Goal: Task Accomplishment & Management: Manage account settings

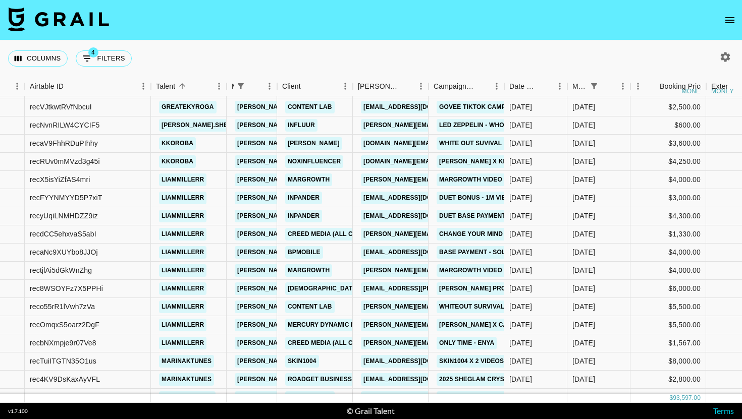
scroll to position [31, 59]
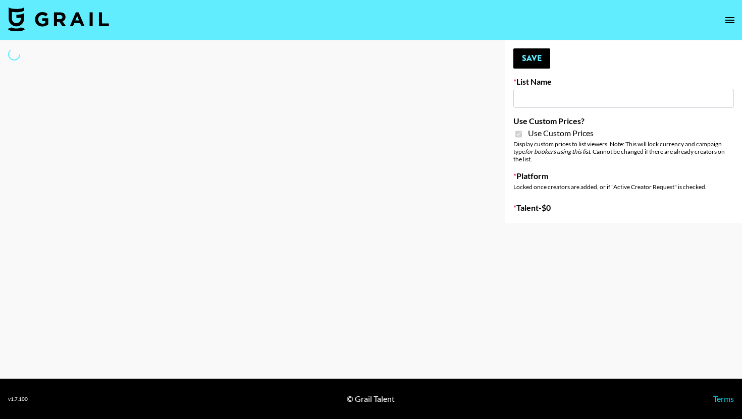
type input "Laifen (TikTok)"
checkbox input "true"
select select "Brand"
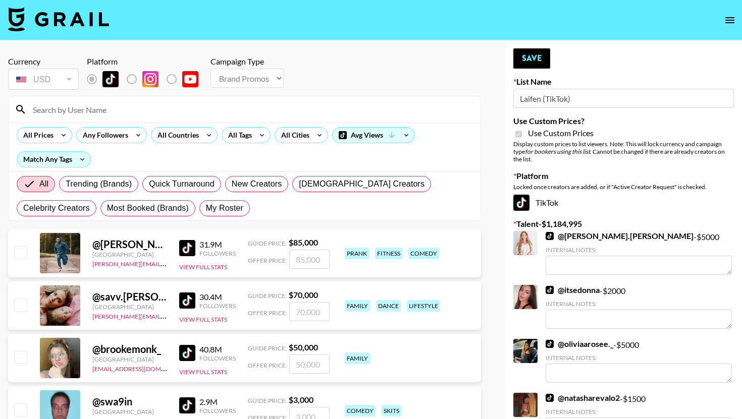
click at [75, 109] on input at bounding box center [251, 109] width 448 height 16
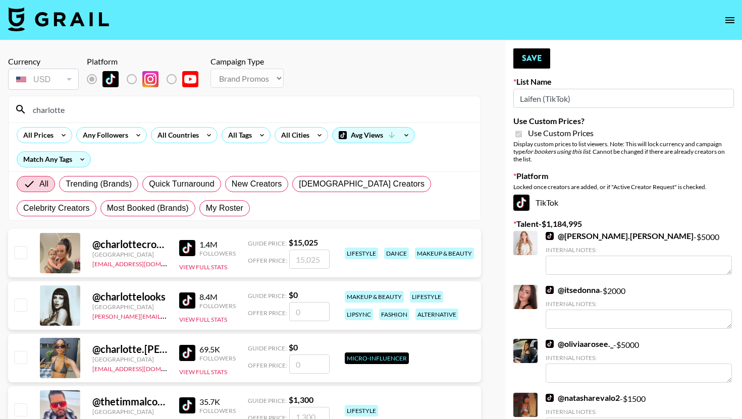
type input "charlotte"
click at [295, 312] on input "number" at bounding box center [309, 311] width 40 height 19
type input "70"
checkbox input "true"
type input "7000"
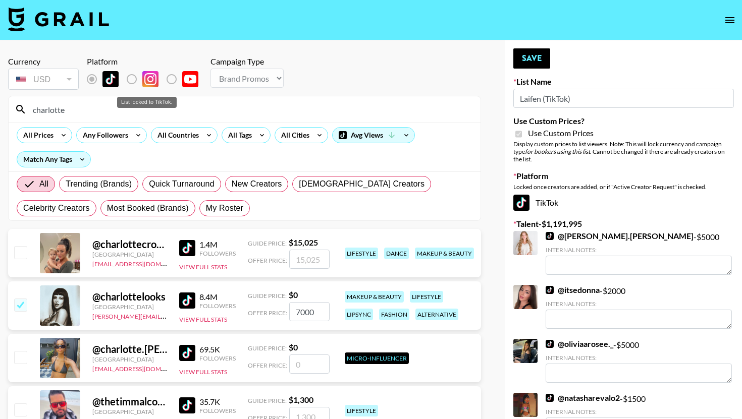
click at [152, 106] on div "List locked to TikTok." at bounding box center [147, 102] width 60 height 11
click at [149, 112] on input "charlotte" at bounding box center [251, 109] width 448 height 16
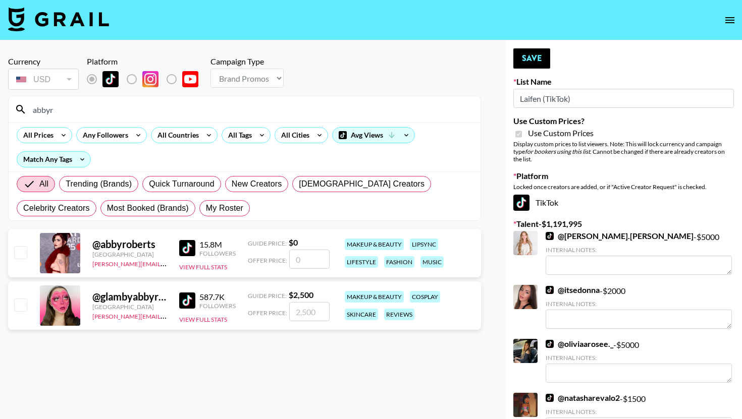
type input "abbyr"
click at [311, 265] on input "number" at bounding box center [309, 259] width 40 height 19
type input "8"
checkbox input "true"
checkbox input "false"
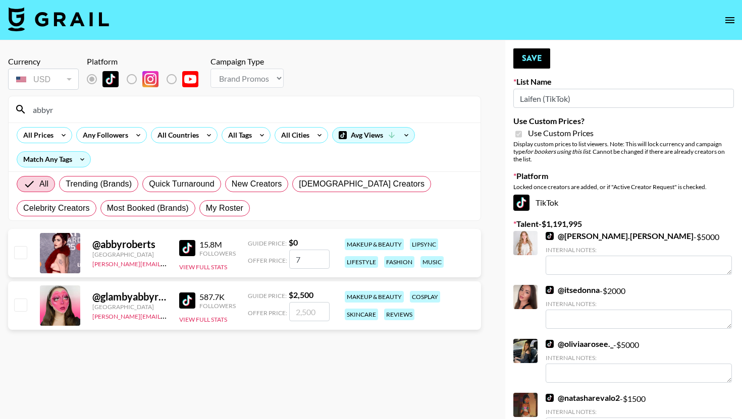
type input "70"
checkbox input "true"
type input "7000"
click at [108, 106] on input "abbyr" at bounding box center [251, 109] width 448 height 16
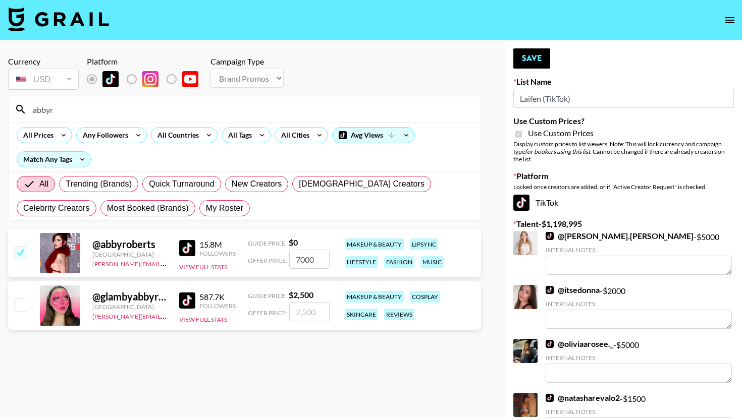
click at [108, 106] on input "abbyr" at bounding box center [251, 109] width 448 height 16
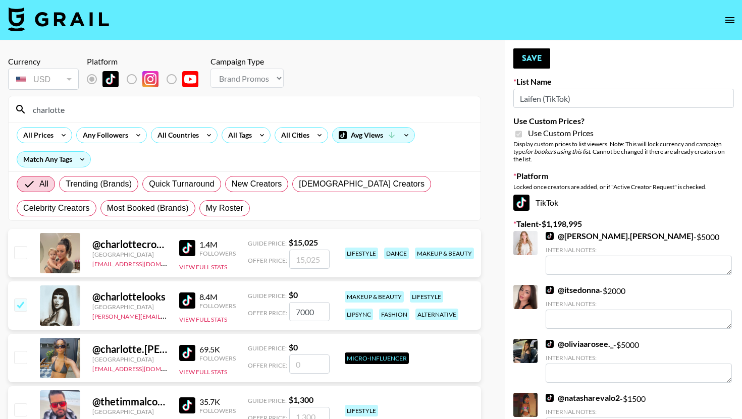
click at [125, 117] on input "charlotte" at bounding box center [251, 109] width 448 height 16
click at [125, 118] on div "charlotte" at bounding box center [245, 109] width 472 height 26
click at [128, 113] on input "charlotte" at bounding box center [251, 109] width 448 height 16
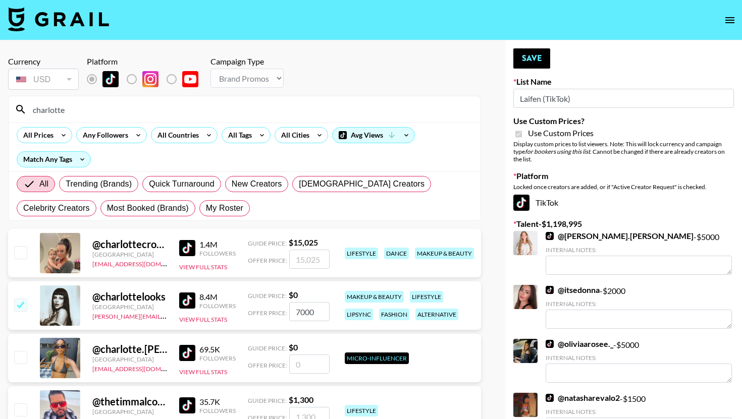
click at [128, 113] on input "charlotte" at bounding box center [251, 109] width 448 height 16
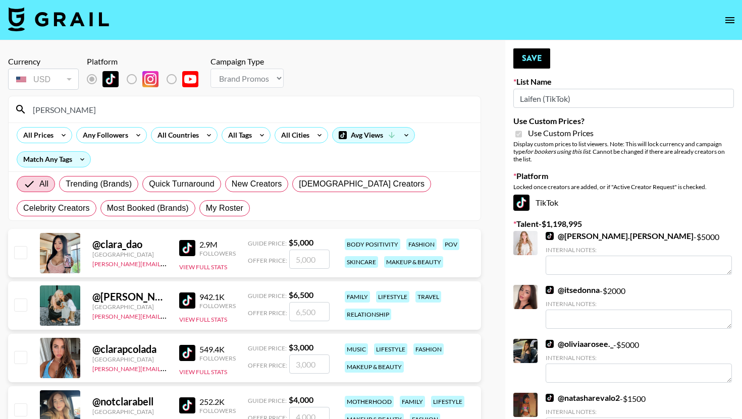
type input "[PERSON_NAME]"
click at [300, 265] on input "number" at bounding box center [309, 259] width 40 height 19
type input "70"
checkbox input "true"
type input "7000"
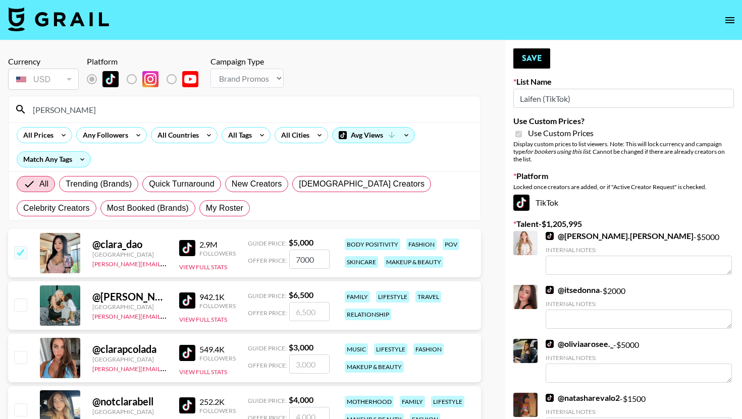
click at [105, 111] on input "[PERSON_NAME]" at bounding box center [251, 109] width 448 height 16
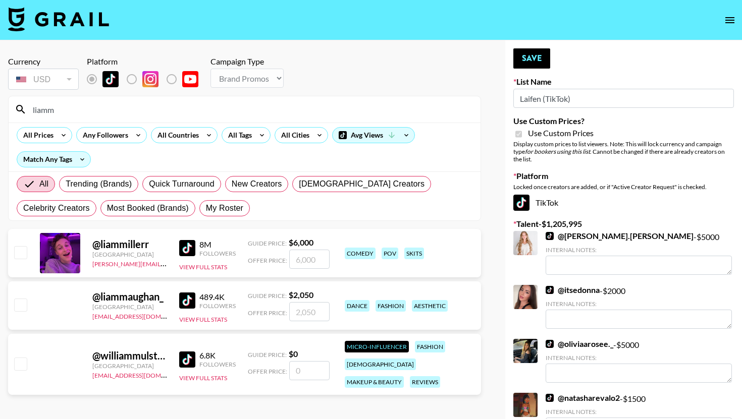
type input "liamm"
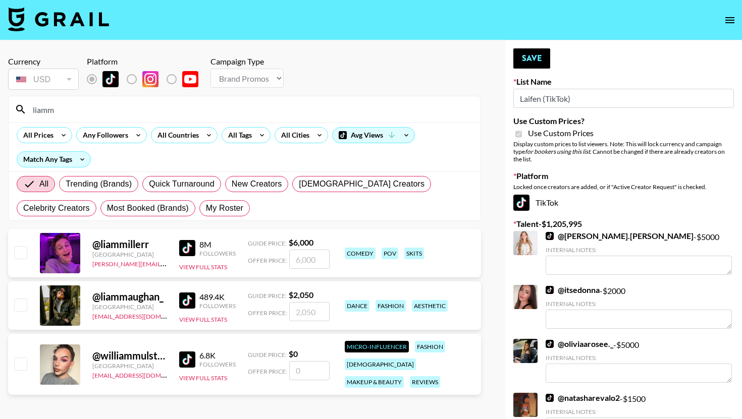
click at [312, 259] on input "number" at bounding box center [309, 259] width 40 height 19
type input "79"
checkbox input "true"
type input "7000"
click at [90, 114] on input "liamm" at bounding box center [251, 109] width 448 height 16
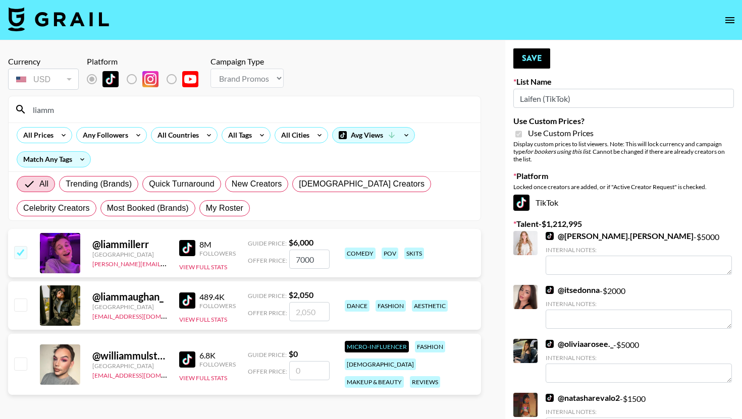
click at [90, 114] on input "liamm" at bounding box center [251, 109] width 448 height 16
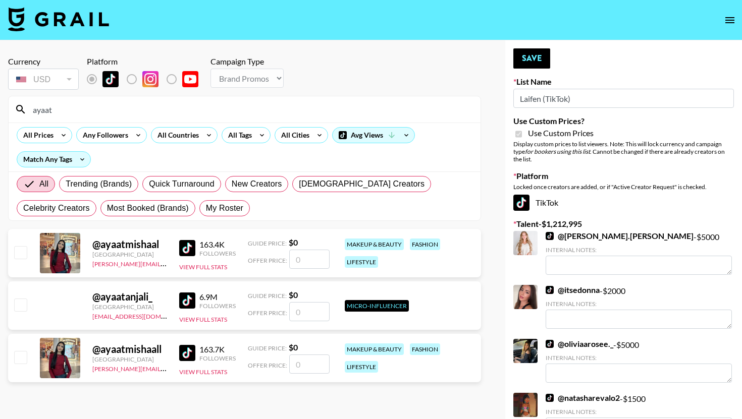
type input "ayaat"
click at [302, 265] on input "number" at bounding box center [309, 259] width 40 height 19
type input "30"
checkbox input "true"
type input "3000"
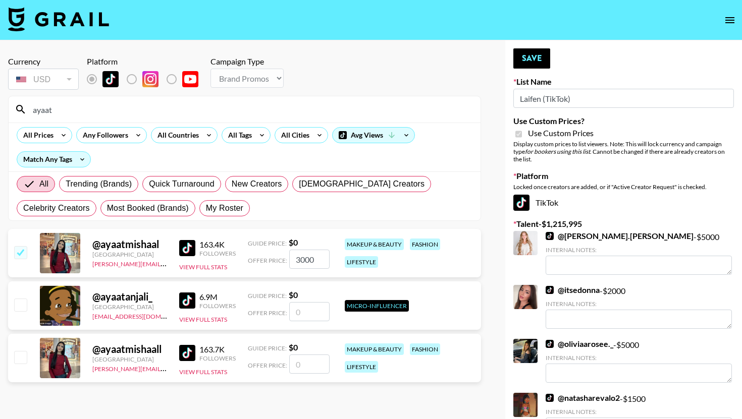
click at [308, 348] on div "Guide Price: $ 0" at bounding box center [289, 348] width 82 height 10
click at [299, 362] on input "number" at bounding box center [309, 364] width 40 height 19
type input "3"
checkbox input "true"
type input "3000"
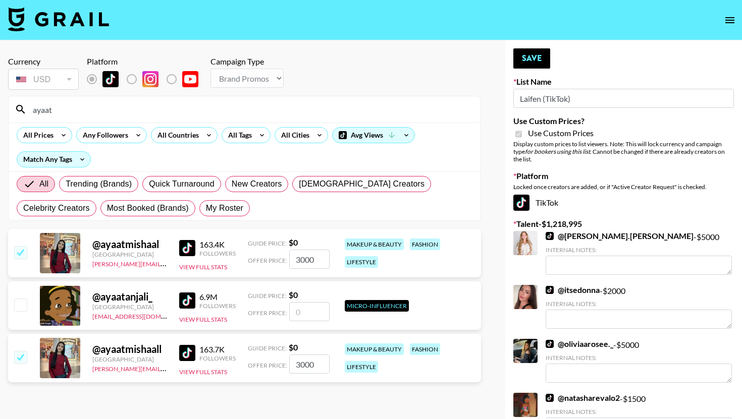
click at [538, 60] on button "Save" at bounding box center [531, 58] width 37 height 20
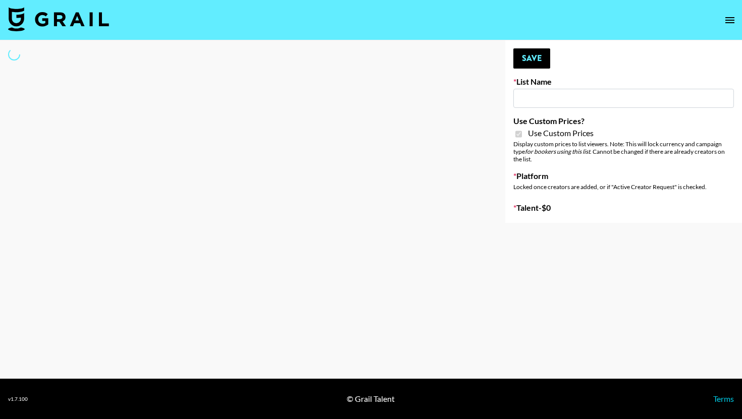
type input "Laifen (IG)"
checkbox input "true"
select select "Brand"
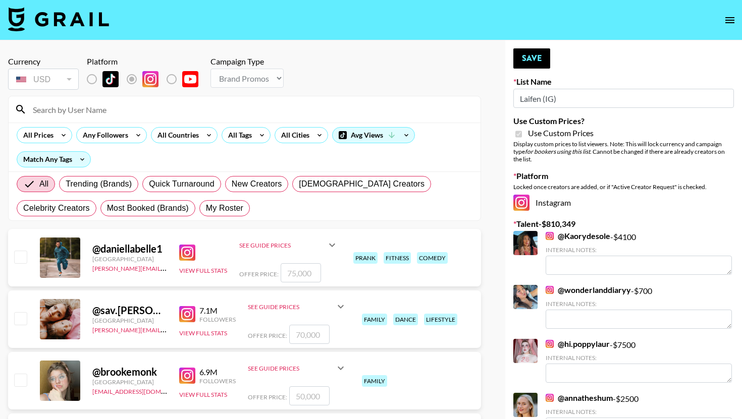
click at [88, 115] on input at bounding box center [251, 109] width 448 height 16
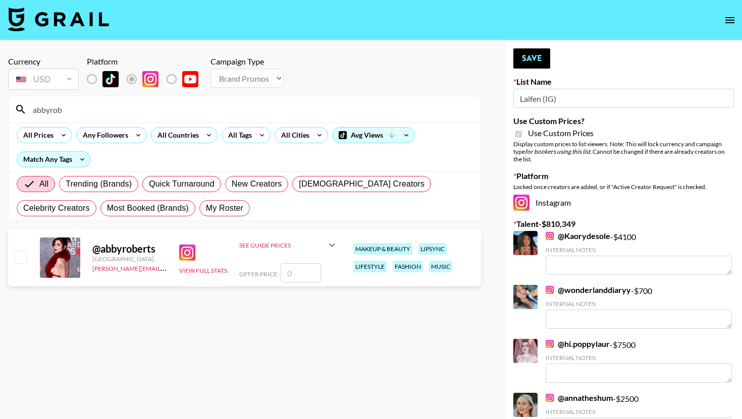
type input "abbyrob"
click at [297, 270] on input "number" at bounding box center [301, 272] width 40 height 19
type input "8"
checkbox input "true"
type input "8000"
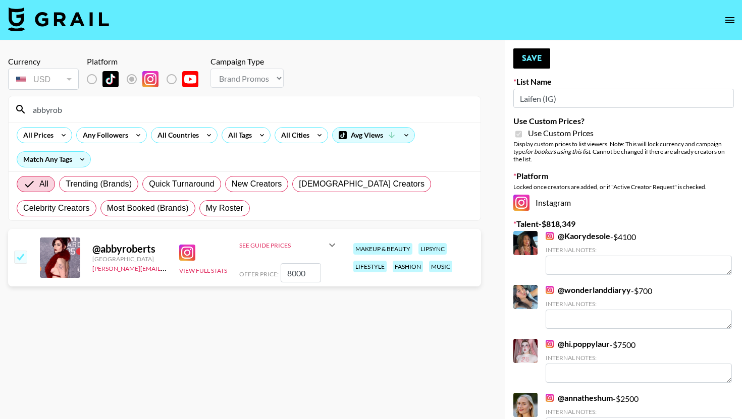
click at [58, 105] on input "abbyrob" at bounding box center [251, 109] width 448 height 16
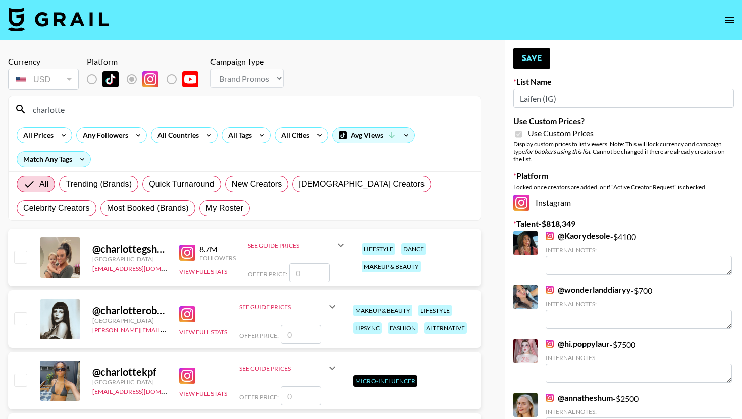
type input "charlotte"
click at [300, 332] on input "number" at bounding box center [301, 334] width 40 height 19
type input "6"
checkbox input "true"
type input "6"
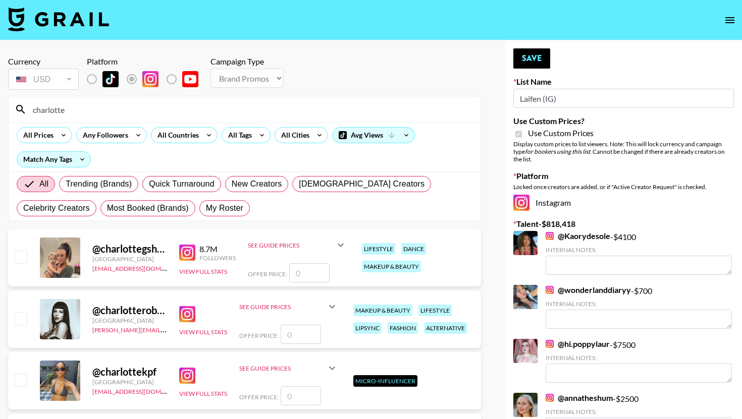
checkbox input "false"
type input "60"
checkbox input "true"
type input "6000"
click at [54, 109] on input "charlotte" at bounding box center [251, 109] width 448 height 16
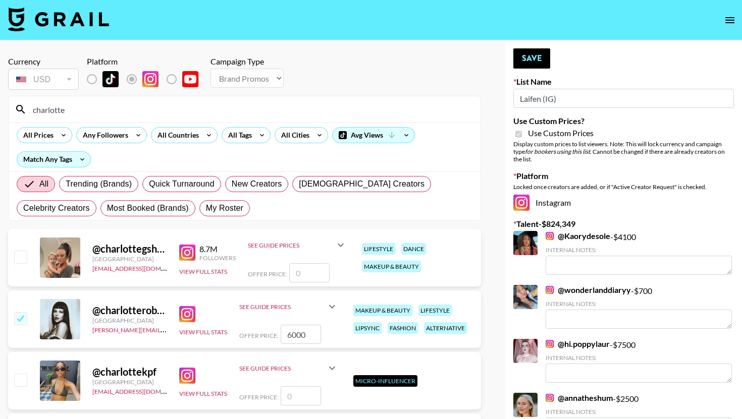
click at [54, 109] on input "charlotte" at bounding box center [251, 109] width 448 height 16
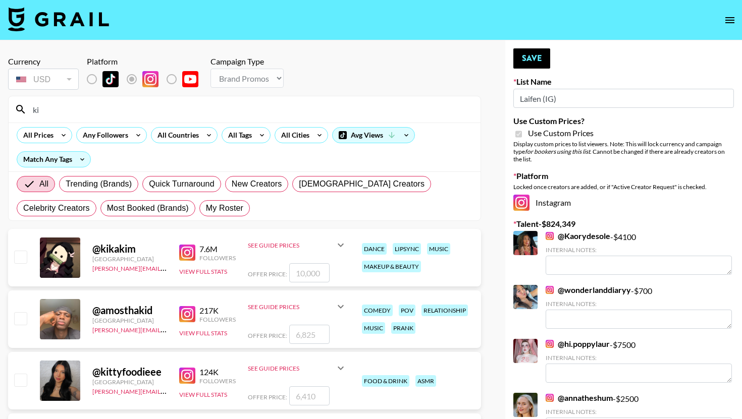
type input "k"
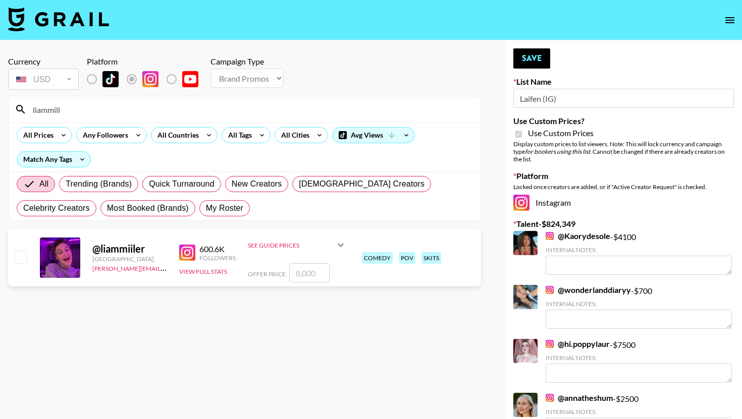
type input "liammill"
click at [293, 267] on input "number" at bounding box center [309, 272] width 40 height 19
type input "70"
checkbox input "true"
type input "7000"
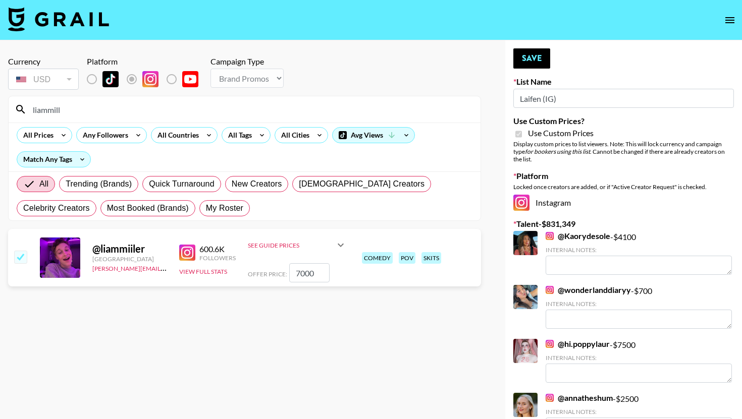
click at [97, 111] on input "liammill" at bounding box center [251, 109] width 448 height 16
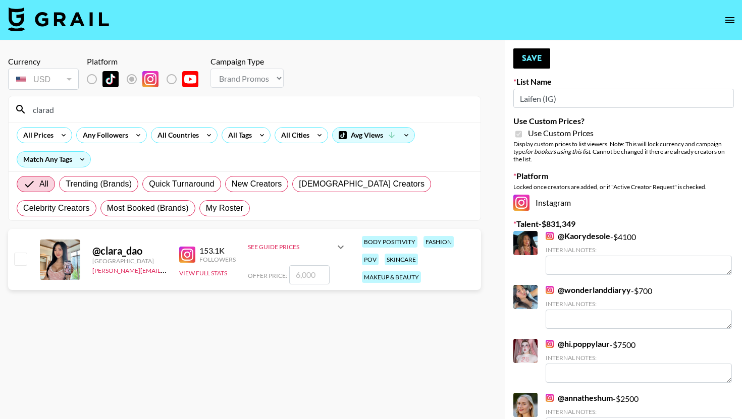
type input "clarad"
click at [307, 272] on input "number" at bounding box center [309, 274] width 40 height 19
type input "70"
checkbox input "true"
type input "7000"
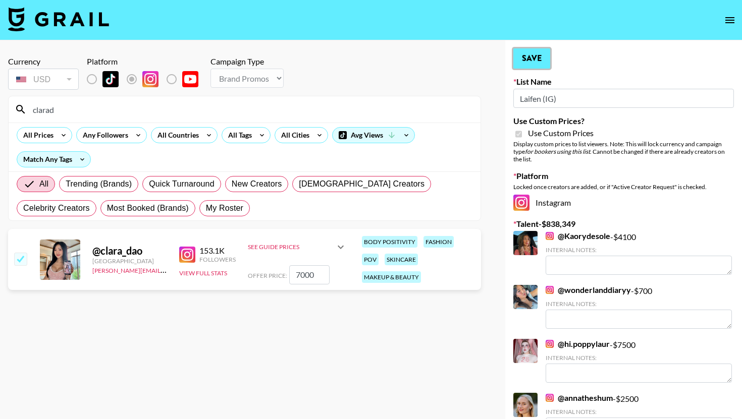
click at [516, 68] on button "Save" at bounding box center [531, 58] width 37 height 20
click at [533, 64] on button "Save" at bounding box center [531, 58] width 37 height 20
